Goal: Transaction & Acquisition: Purchase product/service

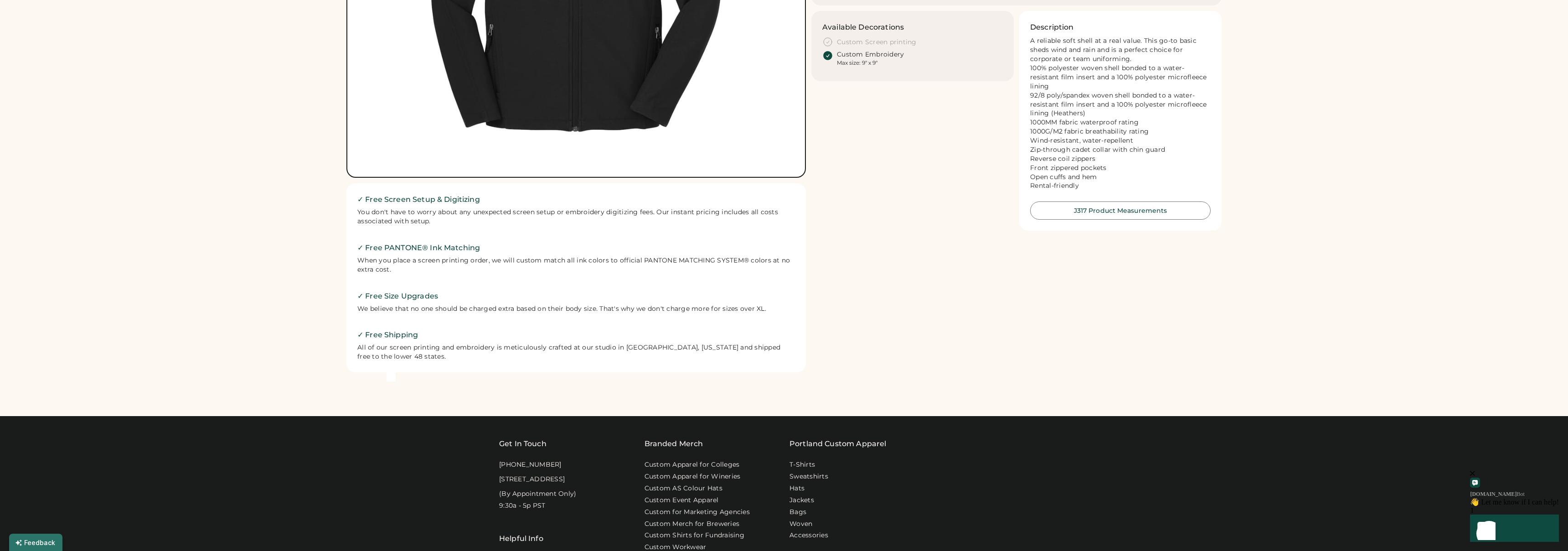
scroll to position [321, 0]
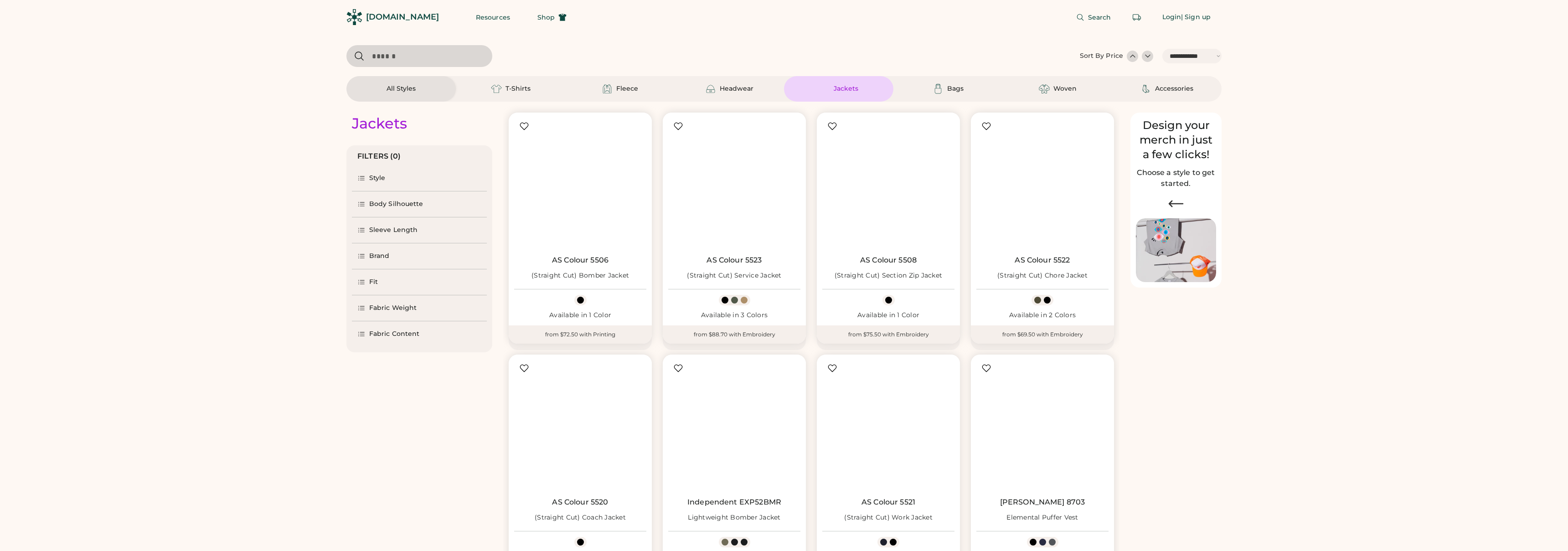
select select "*****"
select select "*"
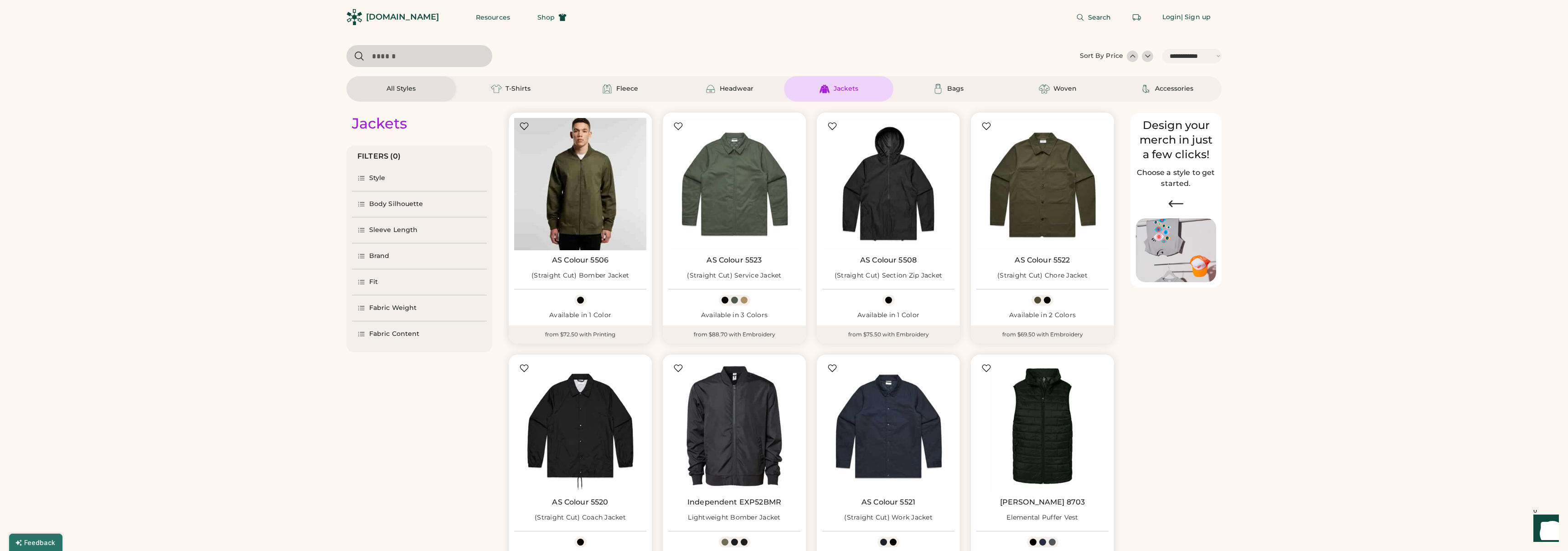
click at [570, 183] on img at bounding box center [580, 184] width 132 height 132
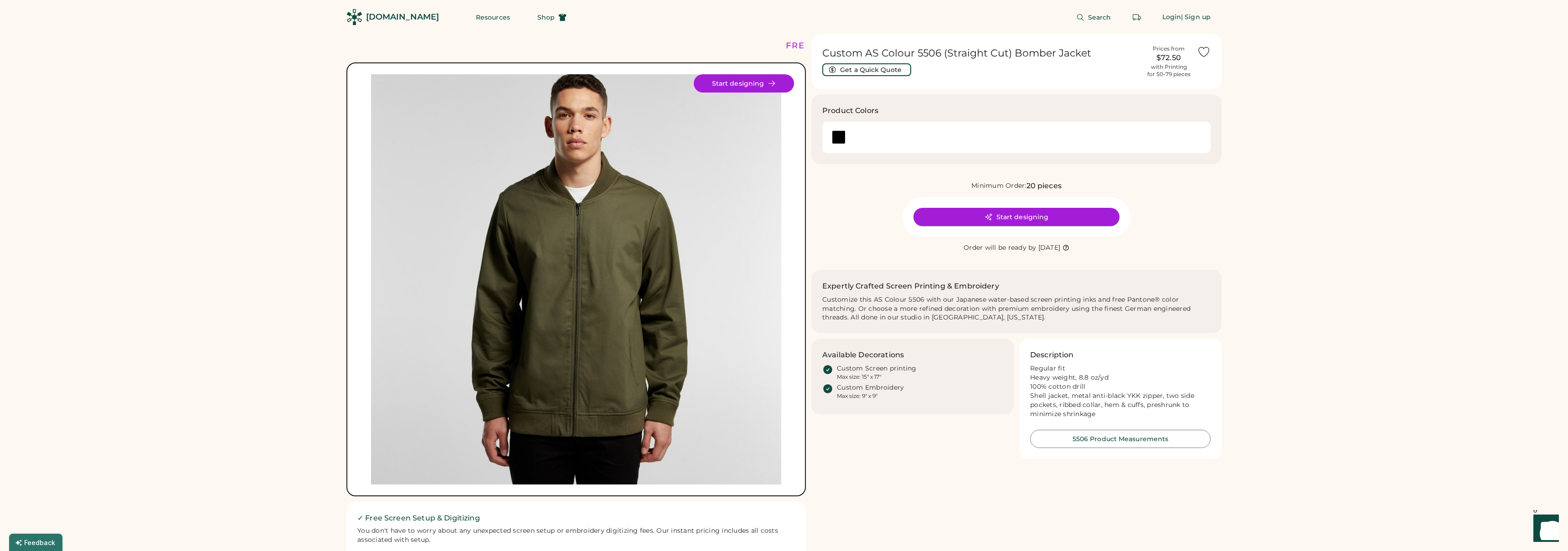
click at [1041, 217] on button "Start designing" at bounding box center [1017, 217] width 206 height 18
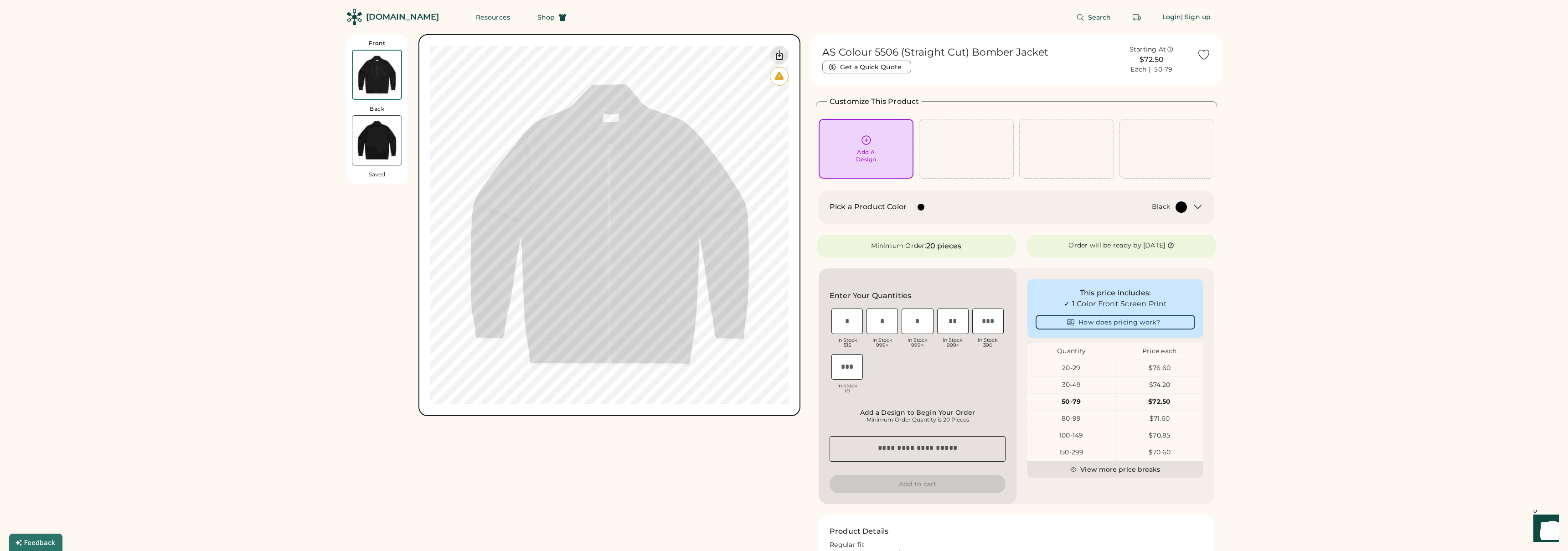
click at [915, 322] on input "input" at bounding box center [917, 321] width 32 height 26
click at [908, 370] on div "S In Stock 515 M In Stock 999+ L In Stock 999+ XL In Stock 999+ 2XL In Stock 39…" at bounding box center [917, 353] width 176 height 91
click at [899, 452] on textarea at bounding box center [917, 449] width 176 height 26
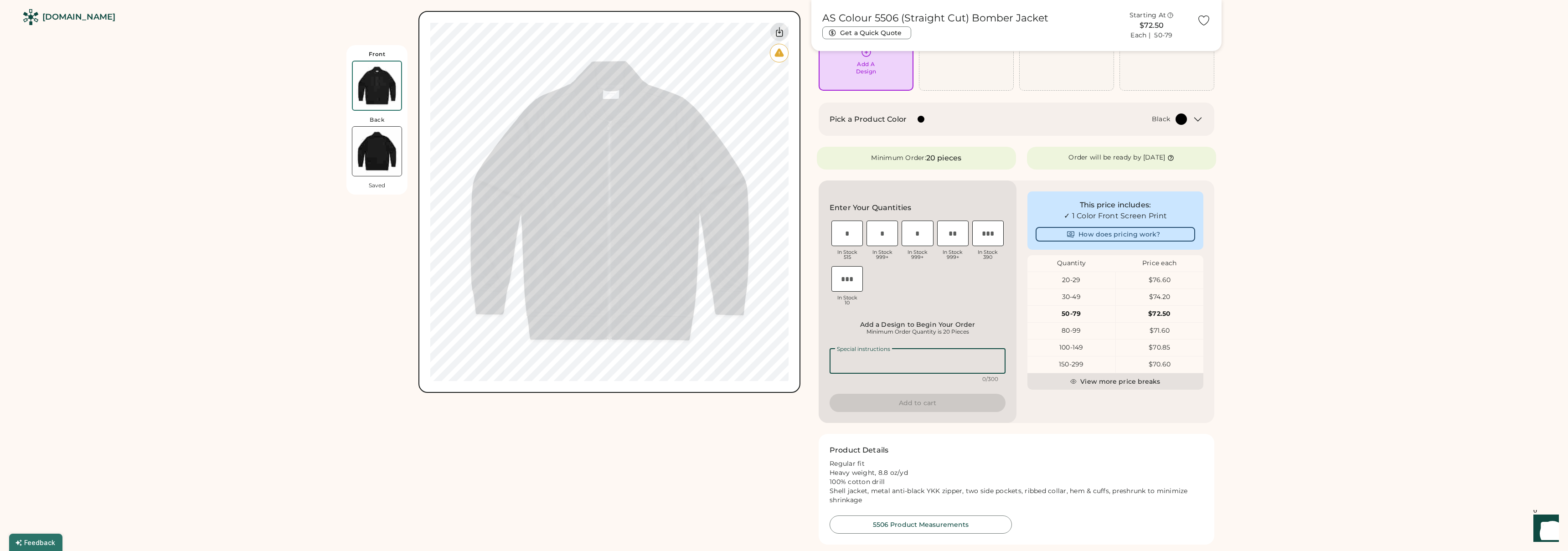
scroll to position [90, 0]
